Goal: Task Accomplishment & Management: Use online tool/utility

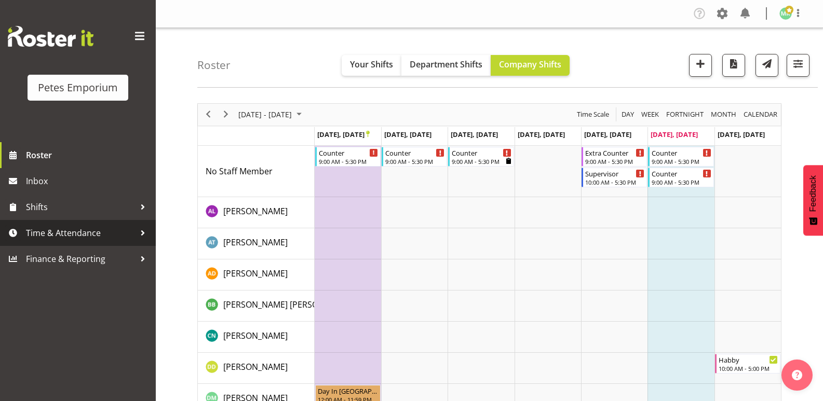
click at [117, 234] on span "Time & Attendance" at bounding box center [80, 233] width 109 height 16
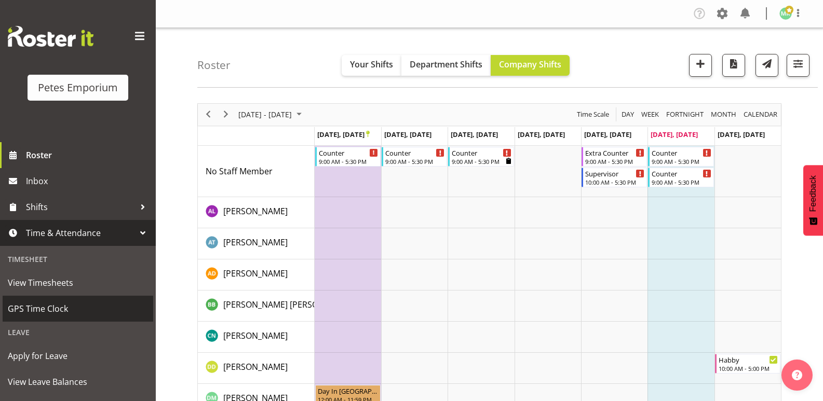
click at [97, 300] on link "GPS Time Clock" at bounding box center [78, 309] width 151 height 26
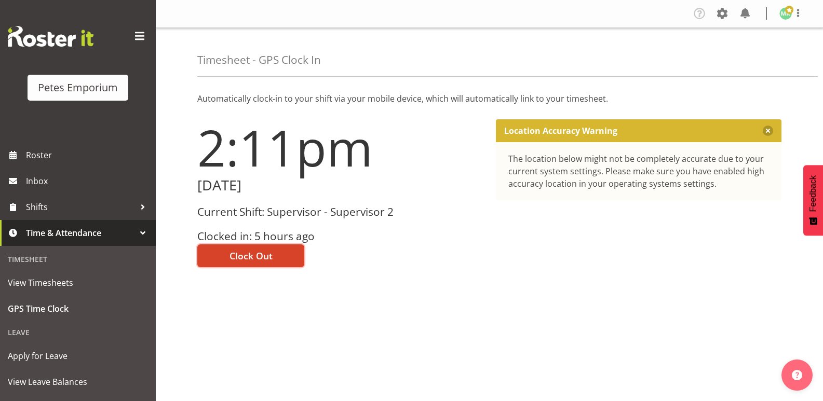
click at [272, 256] on button "Clock Out" at bounding box center [250, 256] width 107 height 23
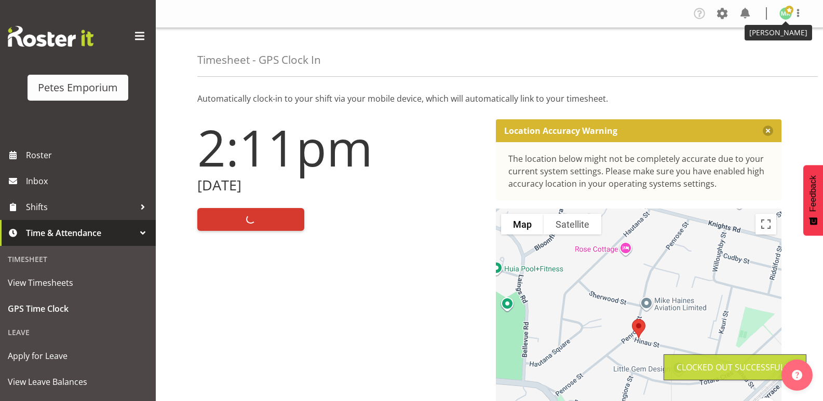
click at [788, 15] on img at bounding box center [785, 13] width 12 height 12
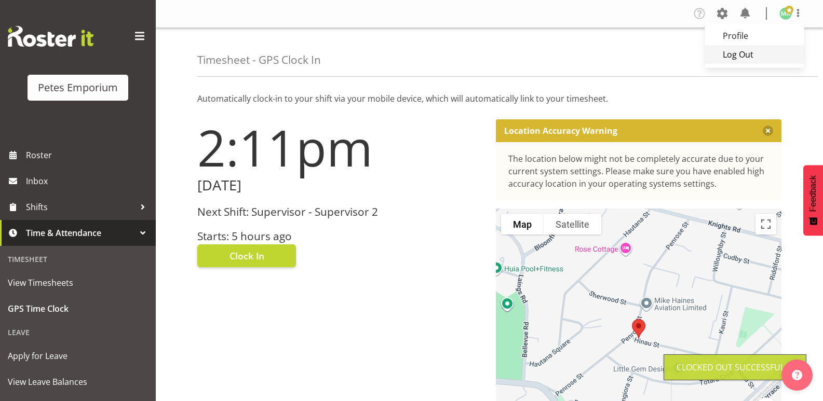
click at [738, 56] on link "Log Out" at bounding box center [754, 54] width 100 height 19
